Goal: Information Seeking & Learning: Learn about a topic

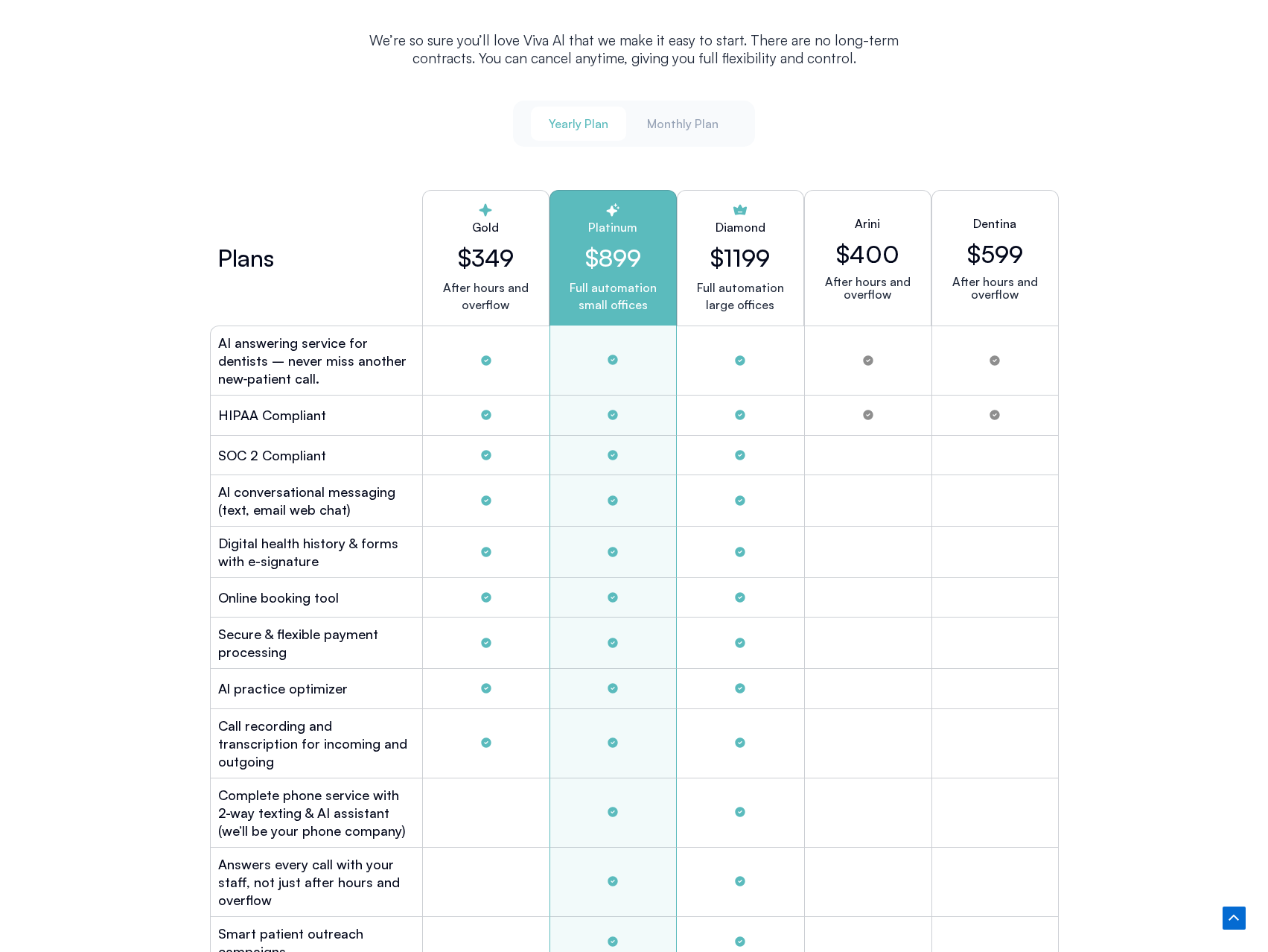
scroll to position [3947, 0]
click at [681, 120] on span "Monthly Plan" at bounding box center [683, 124] width 72 height 17
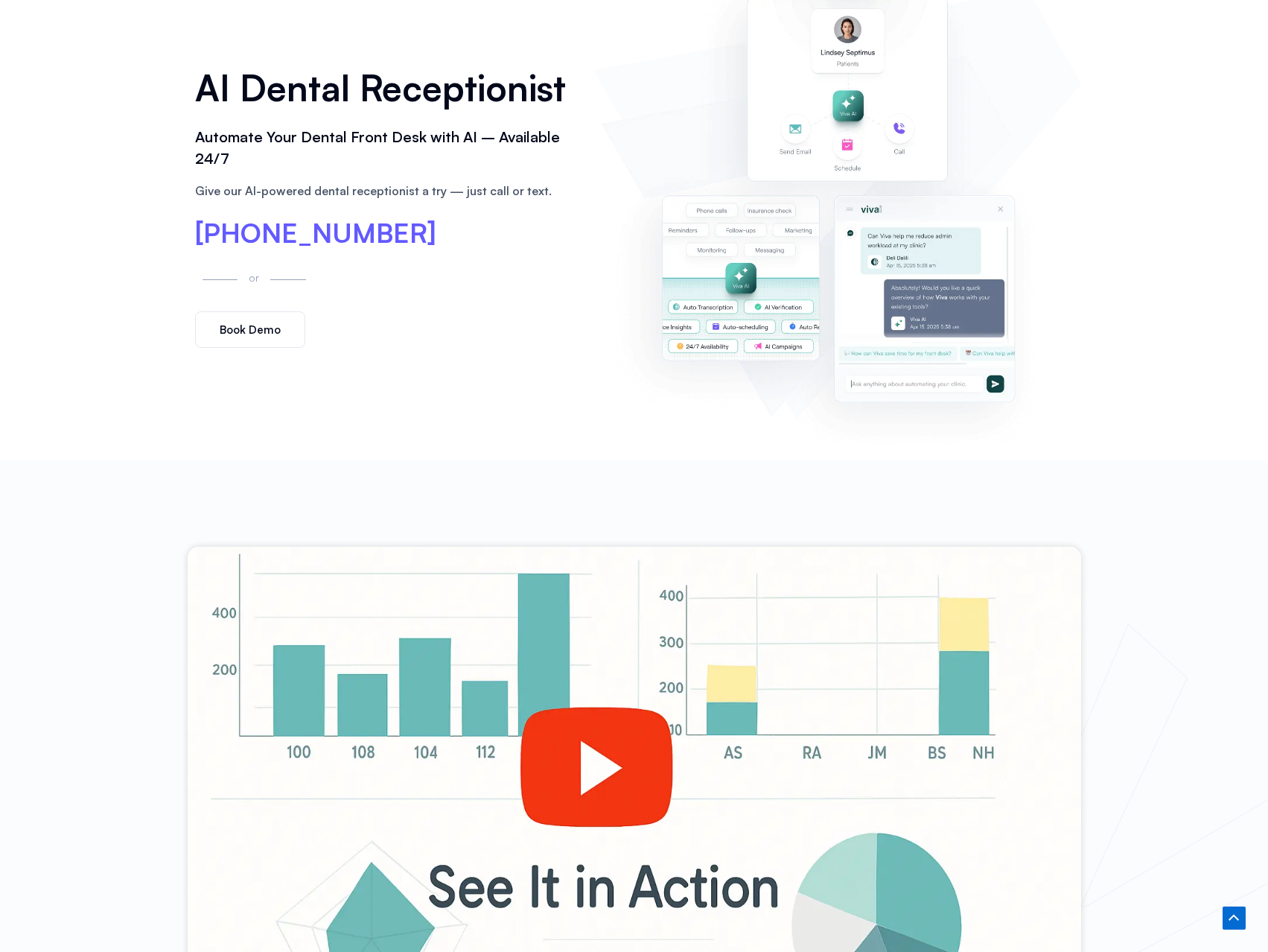
scroll to position [372, 0]
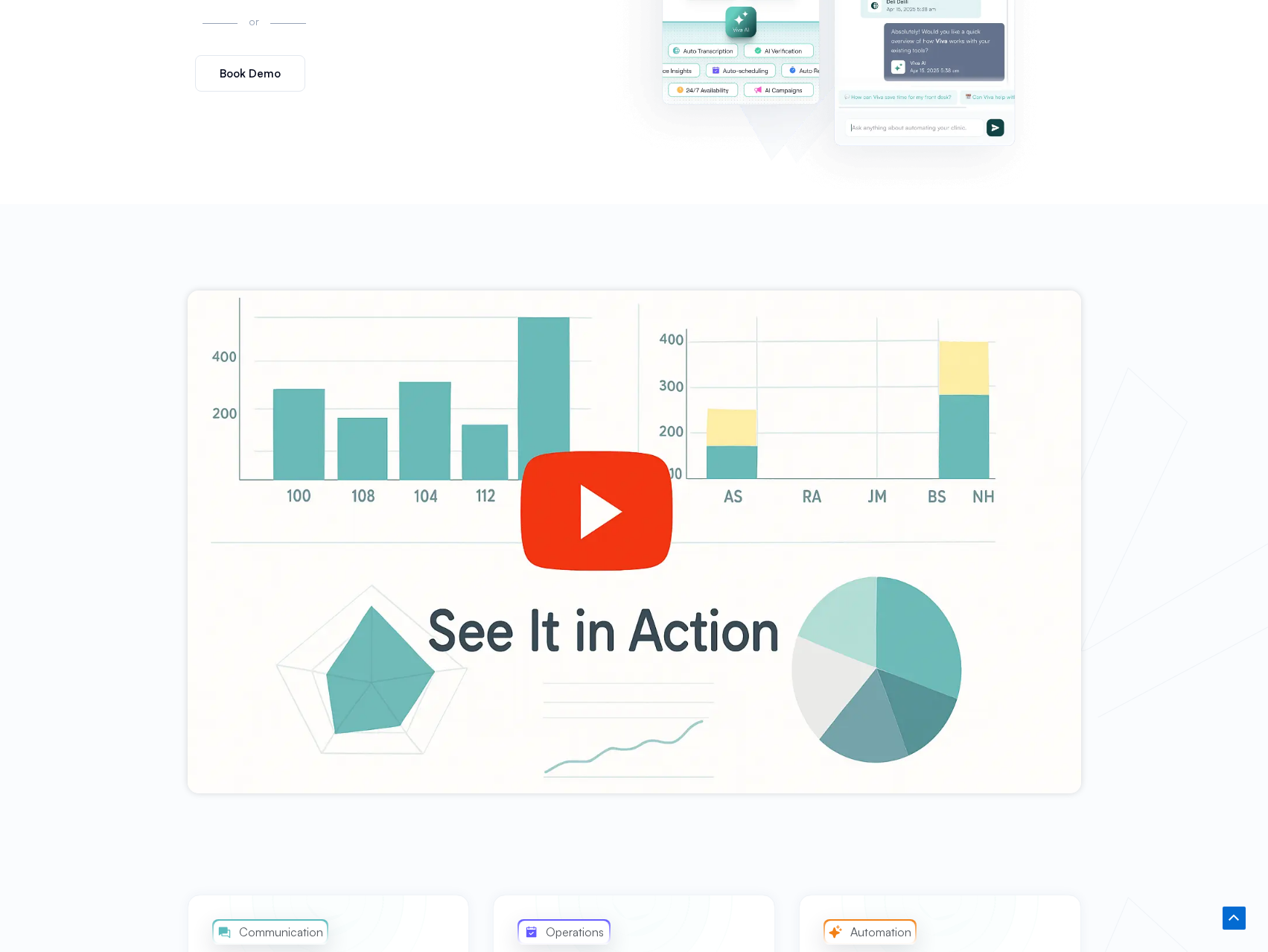
click at [618, 524] on div at bounding box center [634, 541] width 894 height 503
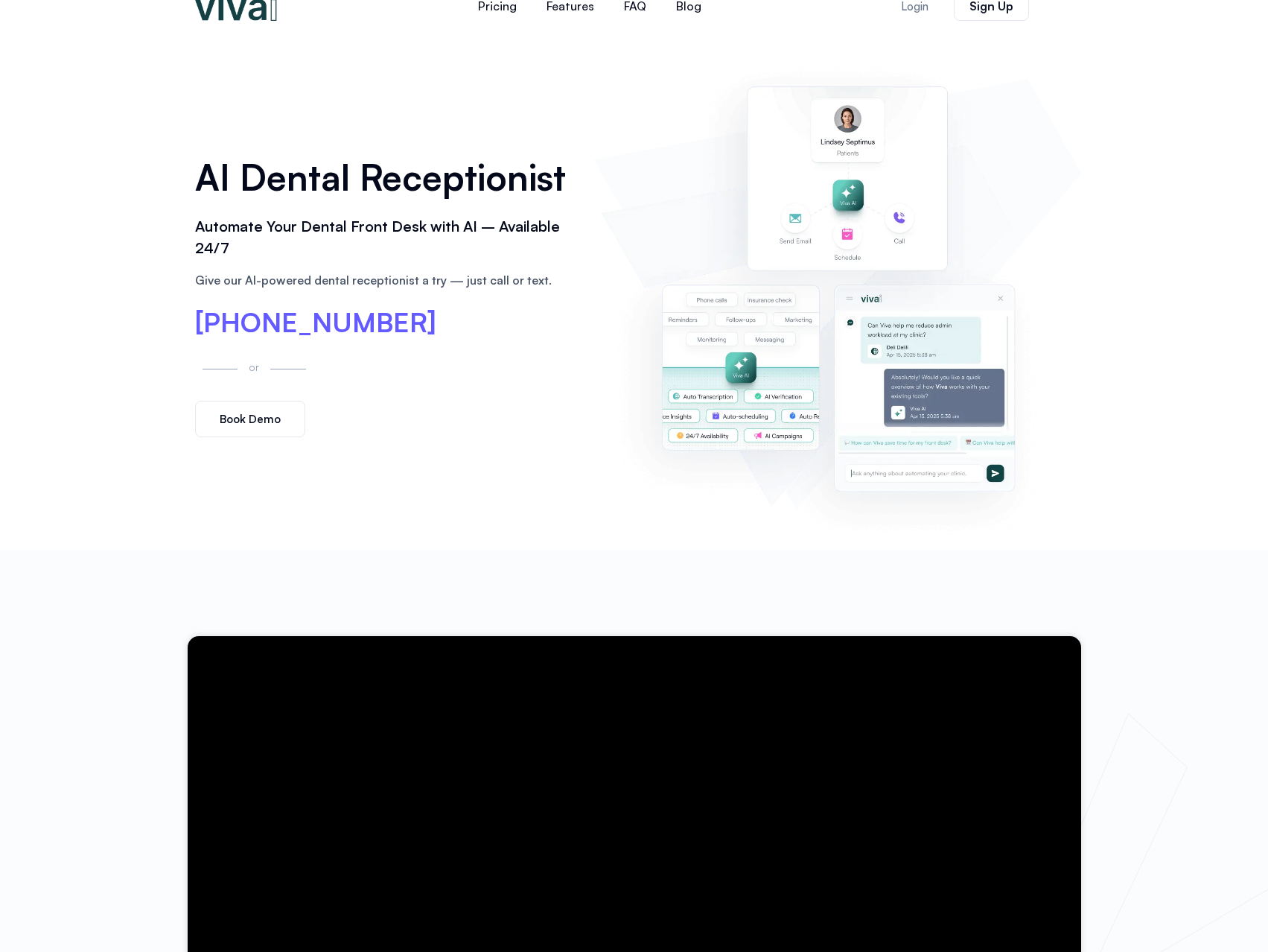
scroll to position [0, 0]
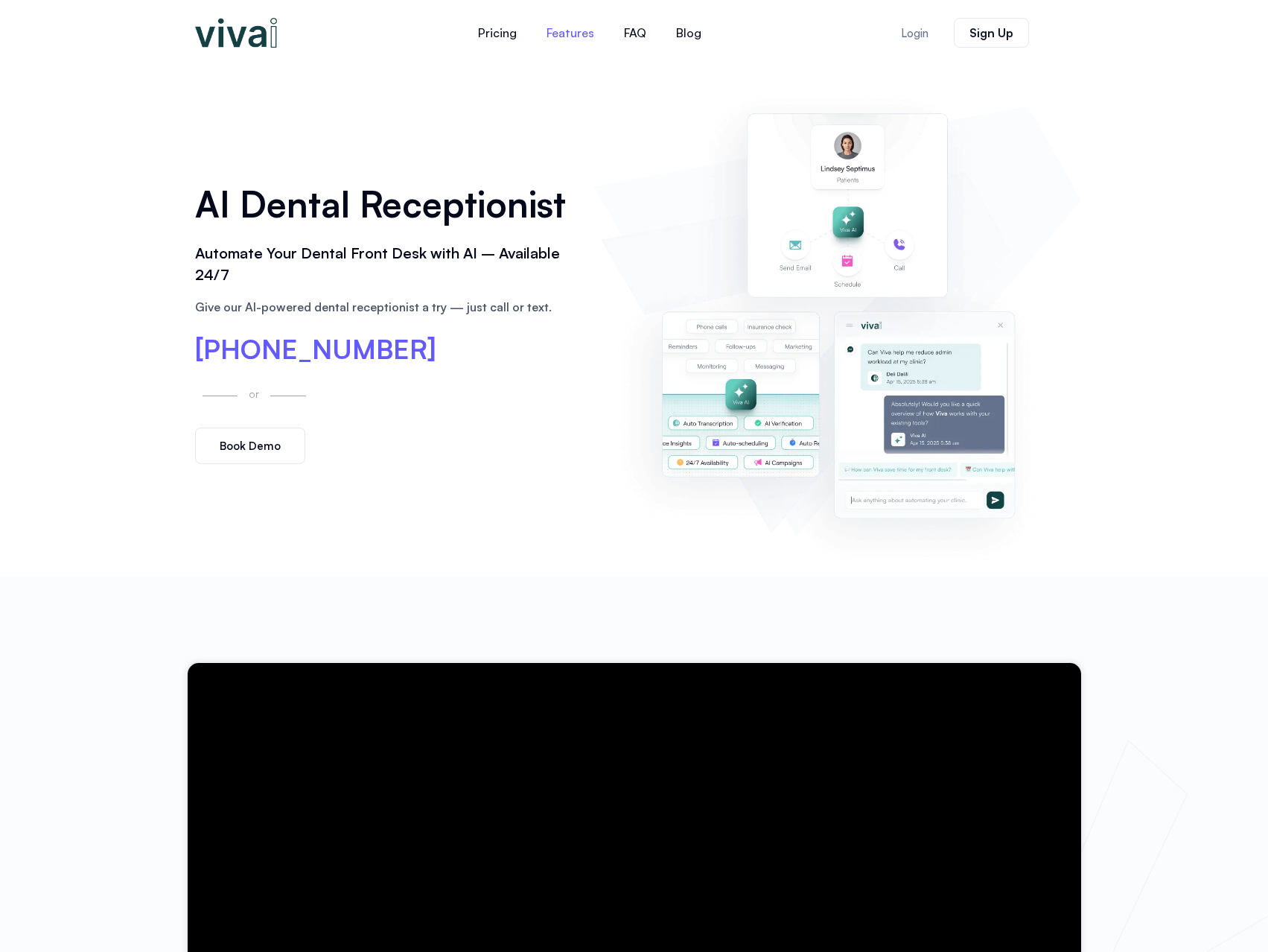
click at [577, 37] on link "Features" at bounding box center [570, 32] width 77 height 36
click at [253, 31] on img at bounding box center [236, 32] width 82 height 29
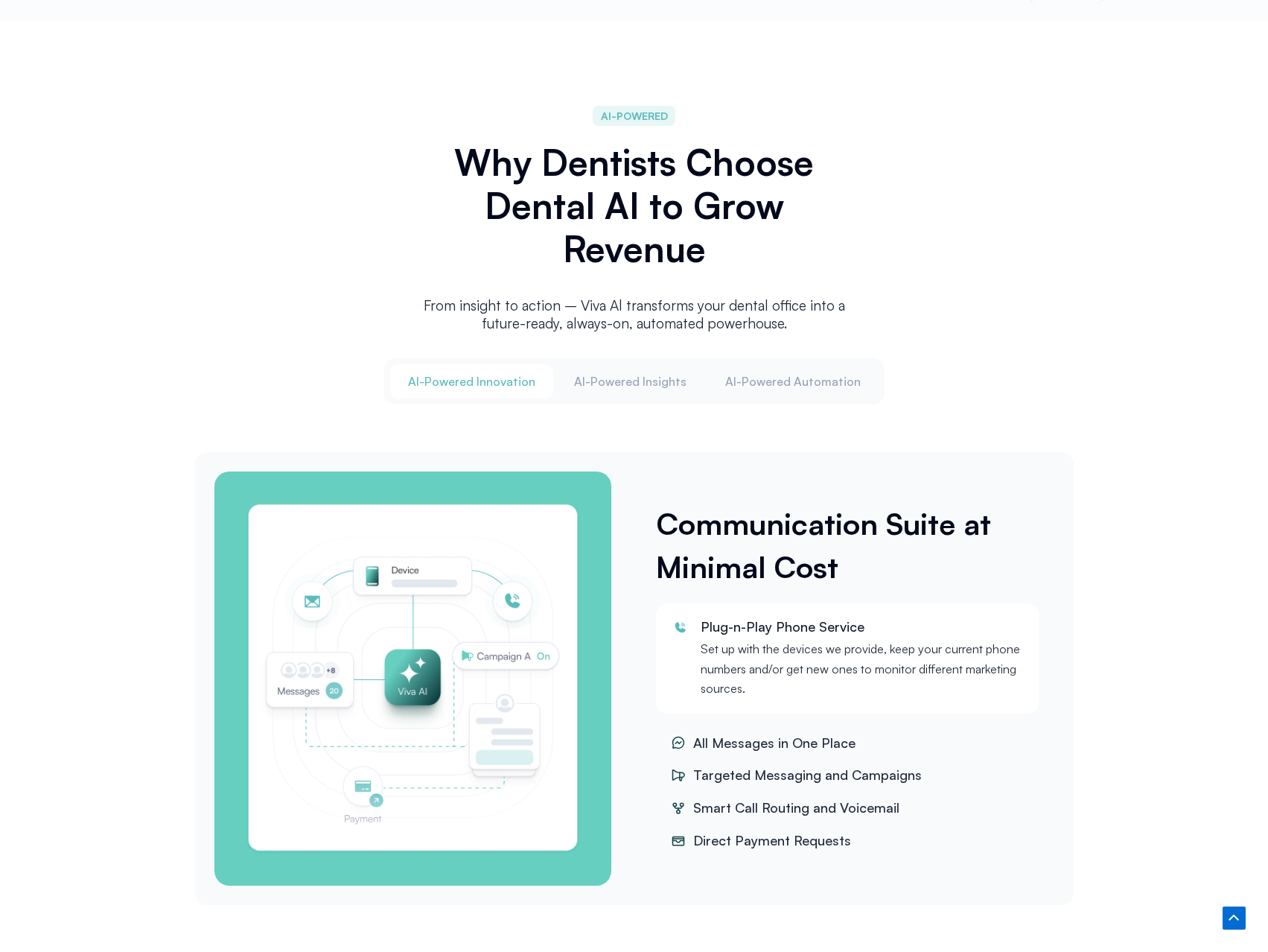
scroll to position [1712, 0]
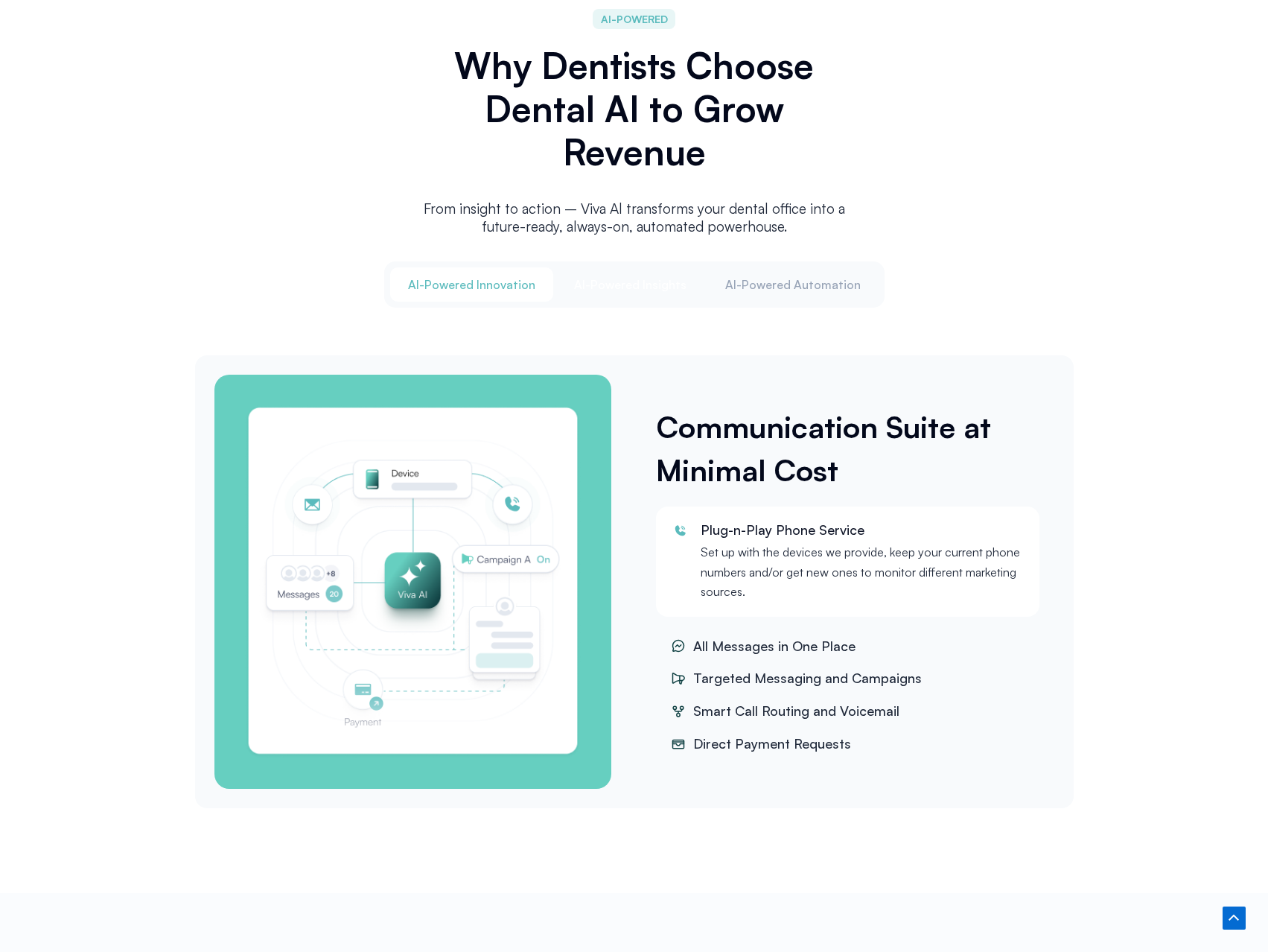
click at [660, 287] on span "Al-Powered Insights" at bounding box center [631, 284] width 112 height 17
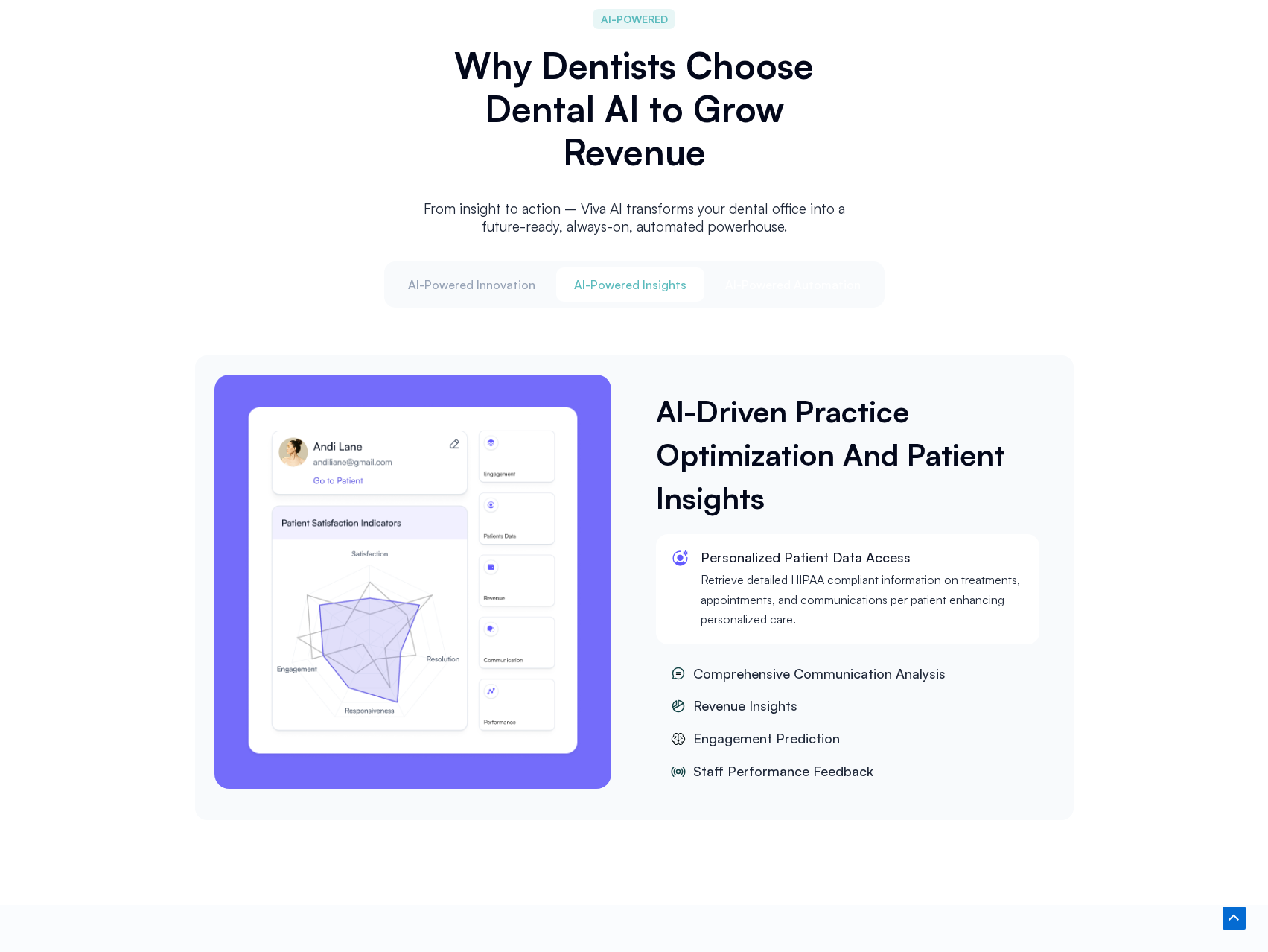
click at [797, 284] on span "Al-Powered Automation" at bounding box center [793, 284] width 135 height 17
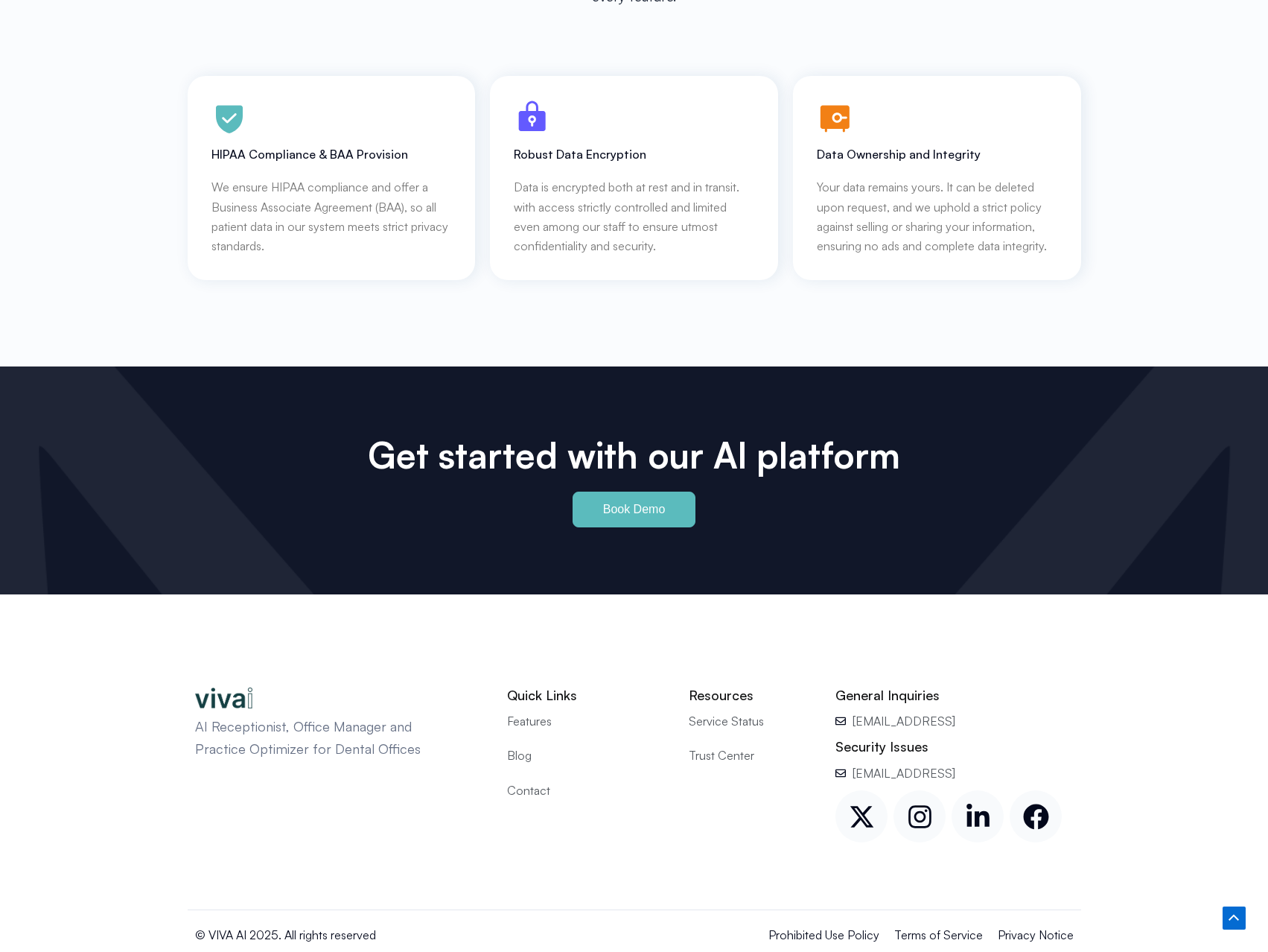
scroll to position [6672, 0]
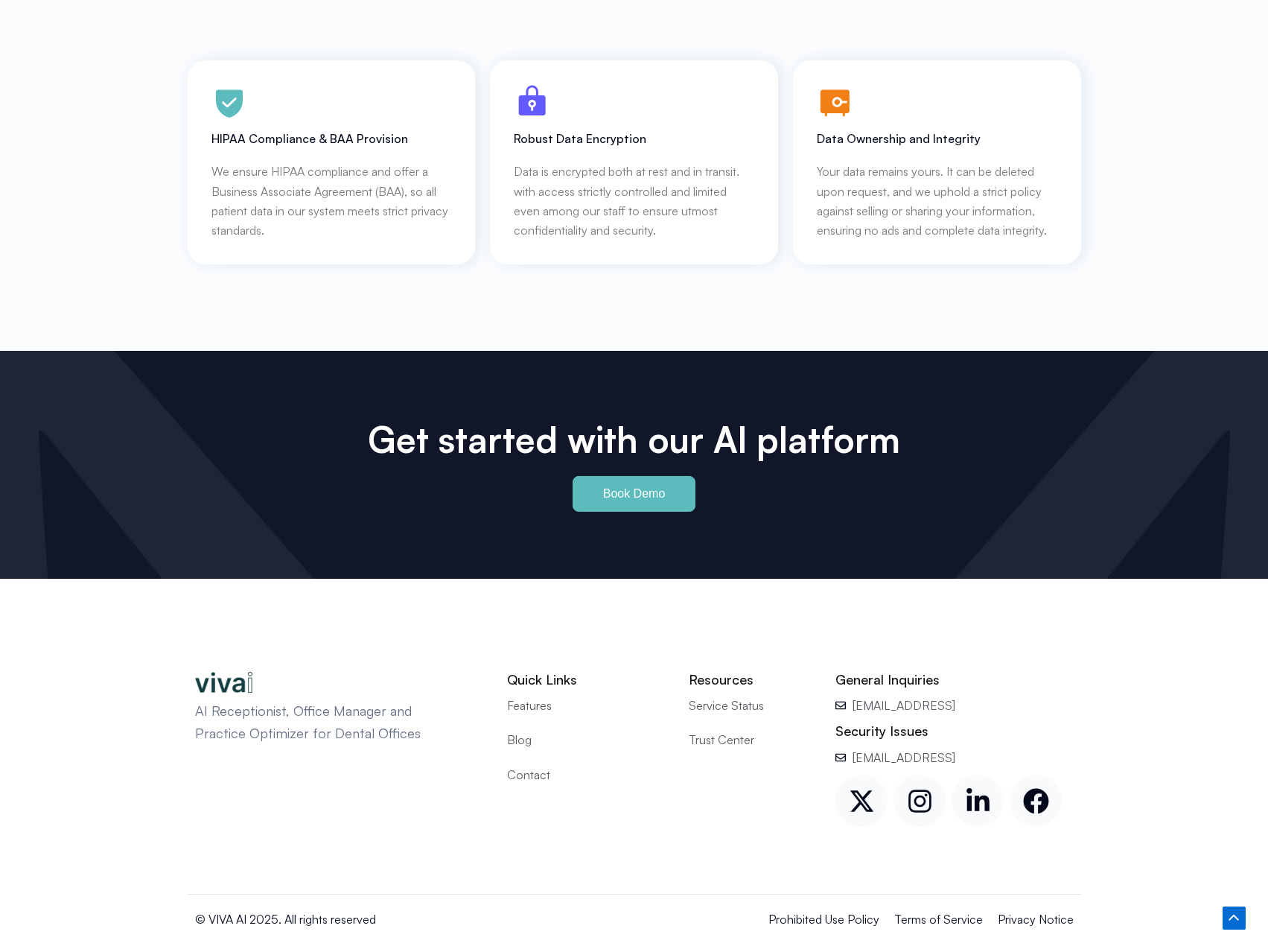
click at [532, 765] on span "Contact" at bounding box center [529, 774] width 43 height 19
click at [528, 730] on span "Blog" at bounding box center [519, 739] width 25 height 19
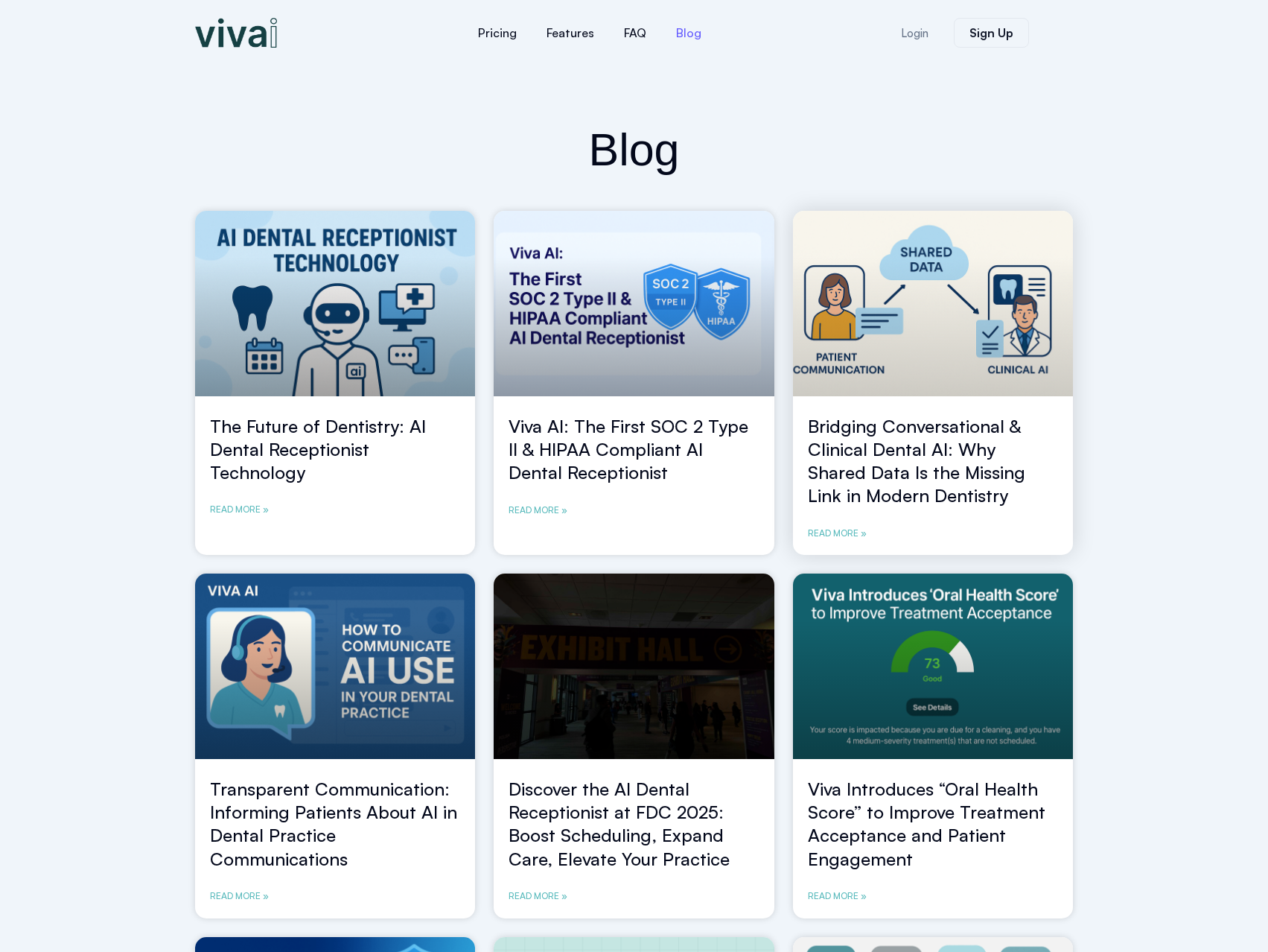
click at [968, 316] on link at bounding box center [933, 303] width 281 height 185
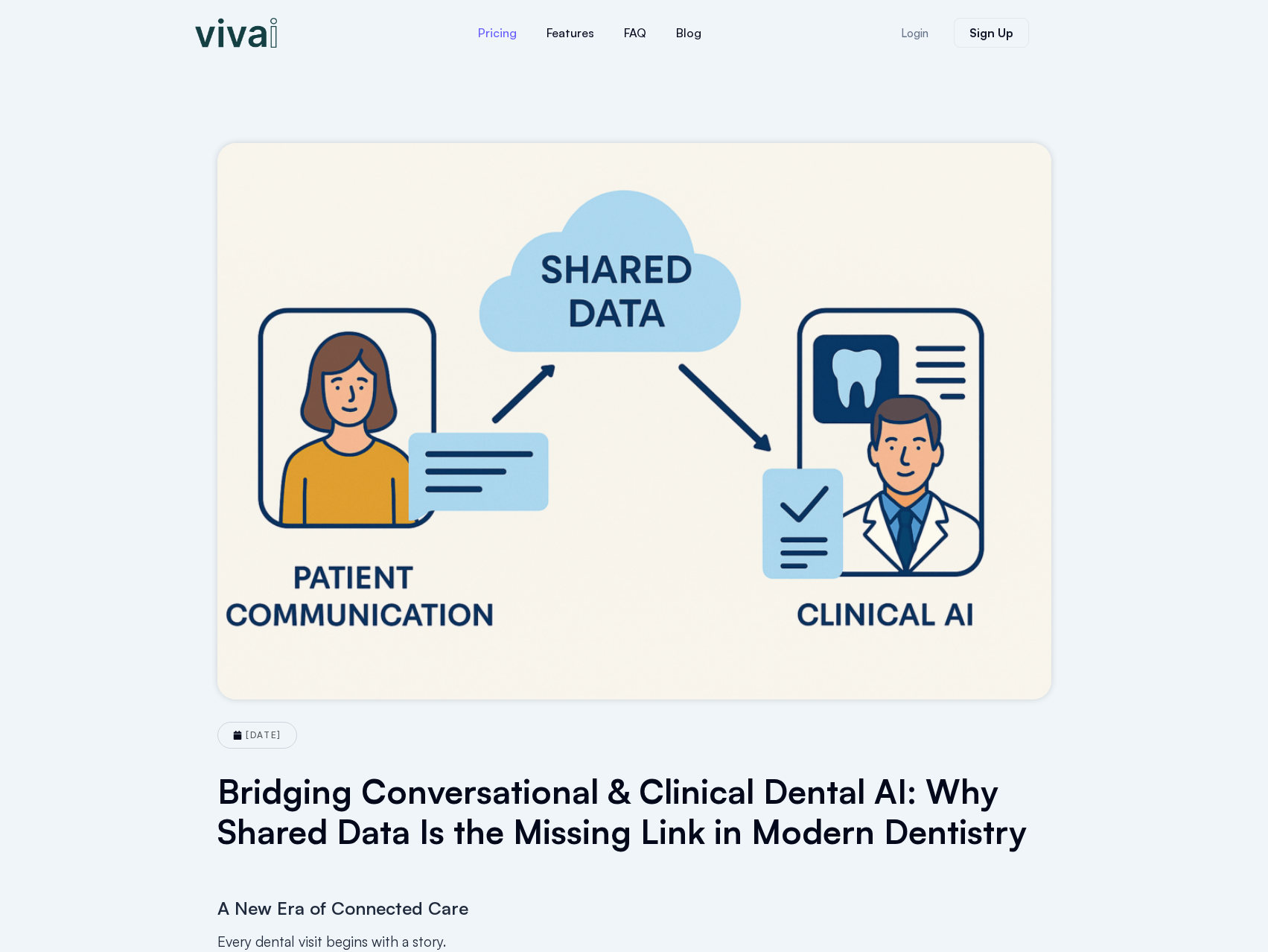
click at [486, 33] on link "Pricing" at bounding box center [497, 32] width 68 height 36
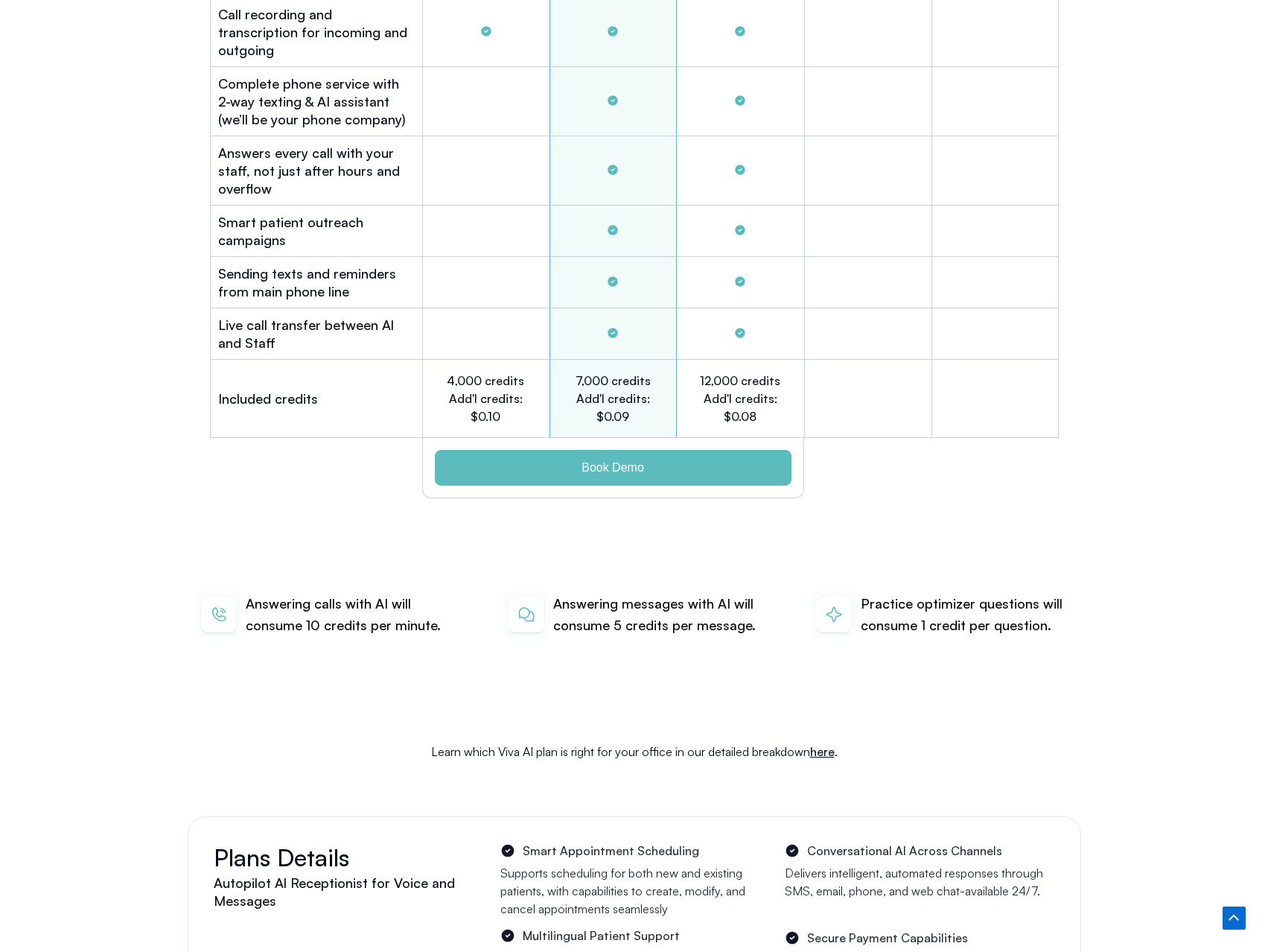
scroll to position [4933, 0]
